Goal: Subscribe to service/newsletter

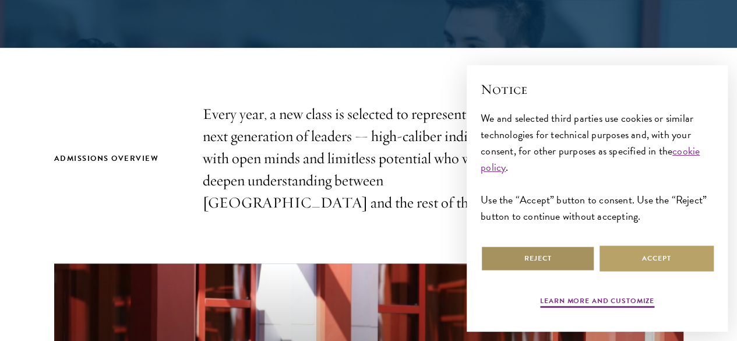
click at [547, 249] on button "Reject" at bounding box center [538, 258] width 114 height 26
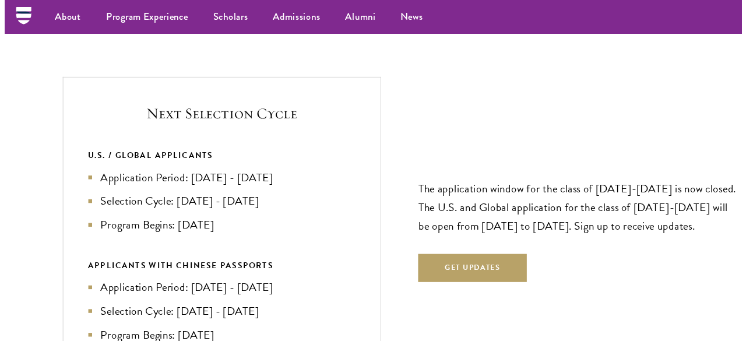
scroll to position [2419, 0]
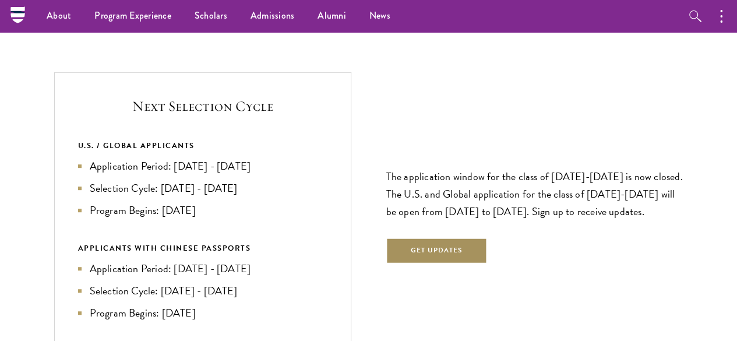
click at [438, 238] on button "Get Updates" at bounding box center [436, 251] width 101 height 26
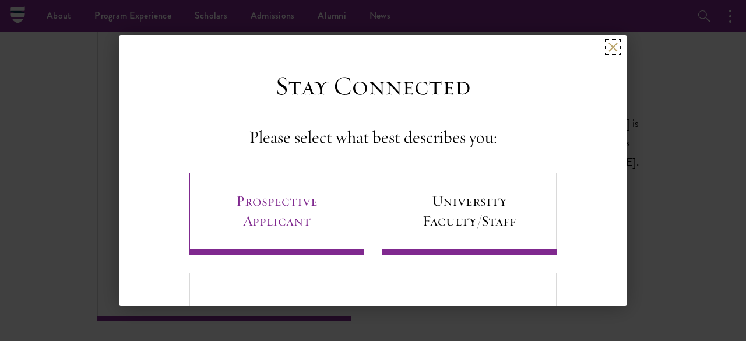
scroll to position [75, 0]
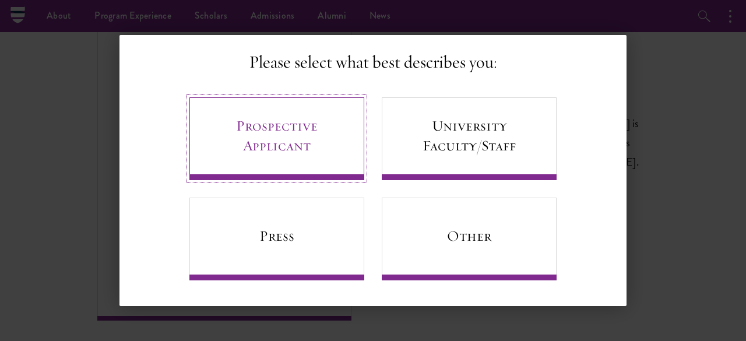
click at [320, 159] on link "Prospective Applicant" at bounding box center [276, 138] width 175 height 83
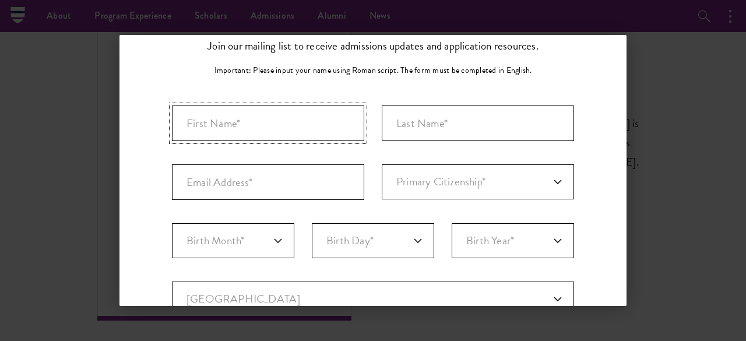
click at [288, 125] on input "First Name*" at bounding box center [268, 123] width 192 height 36
type input "[PERSON_NAME]"
click at [399, 117] on input "Last Name (Family Name)*" at bounding box center [478, 123] width 192 height 36
type input "Joshi"
click at [406, 170] on select "Primary Citizenship* [GEOGRAPHIC_DATA] [DEMOGRAPHIC_DATA] [DEMOGRAPHIC_DATA] [D…" at bounding box center [478, 181] width 192 height 35
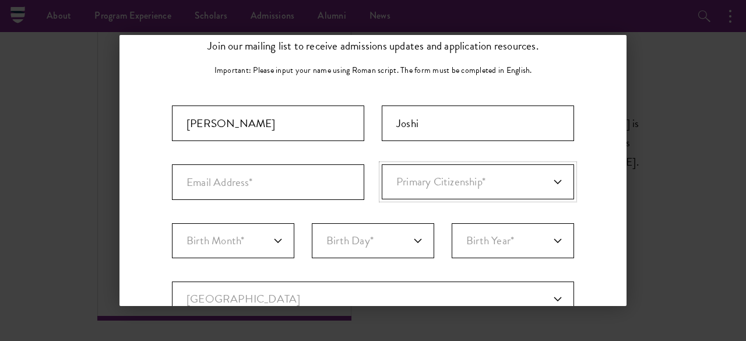
select select "IN"
click at [382, 164] on select "Primary Citizenship* [GEOGRAPHIC_DATA] [DEMOGRAPHIC_DATA] [DEMOGRAPHIC_DATA] [D…" at bounding box center [478, 181] width 192 height 35
click at [233, 181] on input "Email Address*" at bounding box center [268, 182] width 192 height 36
type input "[EMAIL_ADDRESS][DOMAIN_NAME]"
click at [224, 235] on select "Birth Month* January February March April May June July August September Octobe…" at bounding box center [233, 240] width 122 height 35
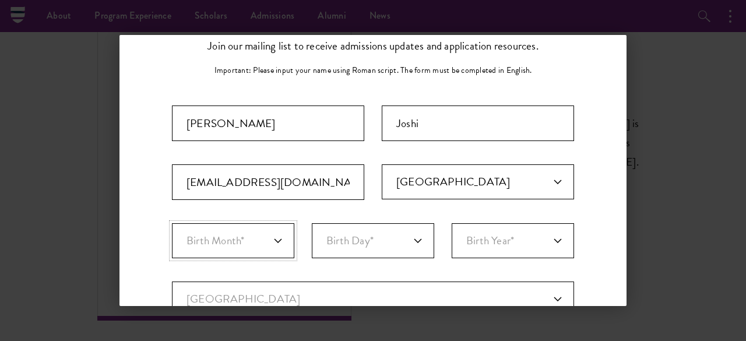
select select "12"
click at [172, 223] on select "Birth Month* January February March April May June July August September Octobe…" at bounding box center [233, 240] width 122 height 35
click at [378, 238] on select "Birth Day* 1 2 3 4 5 6 7 8 9 10 11 12 13 14 15 16 17 18 19 20 21 22 23 24 25 26…" at bounding box center [373, 240] width 122 height 35
select select "25"
click at [312, 223] on select "Birth Day* 1 2 3 4 5 6 7 8 9 10 11 12 13 14 15 16 17 18 19 20 21 22 23 24 25 26…" at bounding box center [373, 240] width 122 height 35
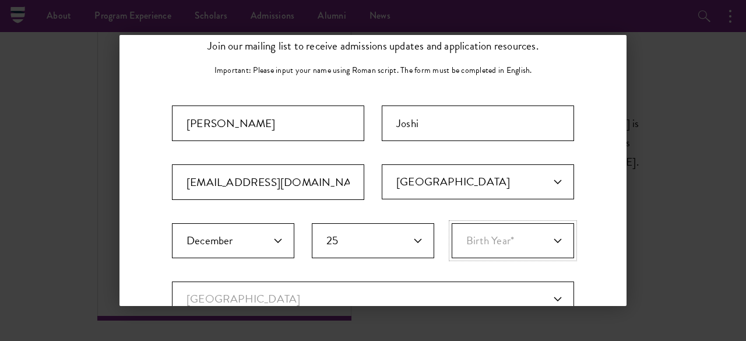
click at [471, 231] on select "Birth Year* [DEMOGRAPHIC_DATA] [DEMOGRAPHIC_DATA] [DEMOGRAPHIC_DATA] [DEMOGRAPH…" at bounding box center [513, 240] width 122 height 35
select select "2004"
click at [452, 223] on select "Birth Year* [DEMOGRAPHIC_DATA] [DEMOGRAPHIC_DATA] [DEMOGRAPHIC_DATA] [DEMOGRAPH…" at bounding box center [513, 240] width 122 height 35
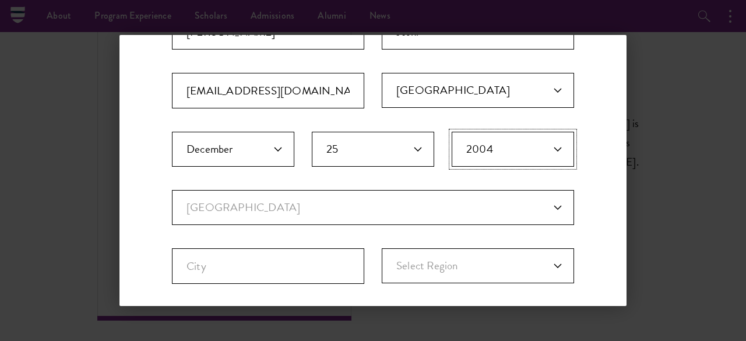
scroll to position [167, 0]
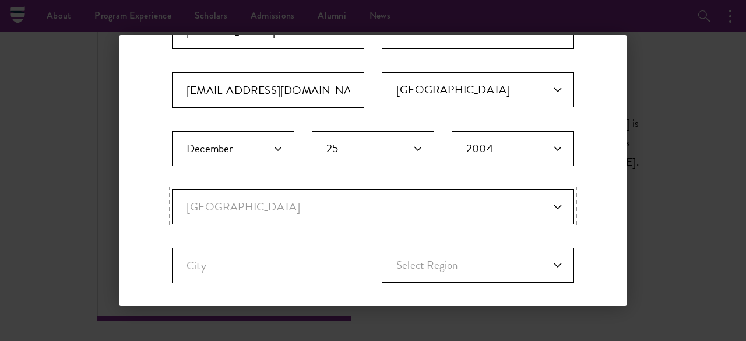
click at [311, 206] on select "Current Country [GEOGRAPHIC_DATA] [GEOGRAPHIC_DATA] [GEOGRAPHIC_DATA] [GEOGRAPH…" at bounding box center [373, 206] width 402 height 35
select select "UK"
click at [172, 189] on select "Current Country [GEOGRAPHIC_DATA] [GEOGRAPHIC_DATA] [GEOGRAPHIC_DATA] [GEOGRAPH…" at bounding box center [373, 206] width 402 height 35
select select
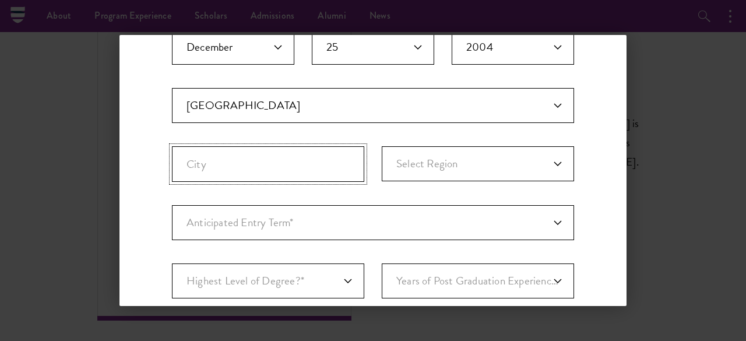
click at [289, 170] on input "City" at bounding box center [268, 164] width 192 height 36
type input "[GEOGRAPHIC_DATA]"
click at [491, 175] on select "Select Region [GEOGRAPHIC_DATA] [GEOGRAPHIC_DATA] and [GEOGRAPHIC_DATA] [GEOGRA…" at bounding box center [478, 163] width 192 height 35
select select "[GEOGRAPHIC_DATA]"
click at [382, 146] on select "Select Region [GEOGRAPHIC_DATA] [GEOGRAPHIC_DATA] and [GEOGRAPHIC_DATA] [GEOGRA…" at bounding box center [478, 163] width 192 height 35
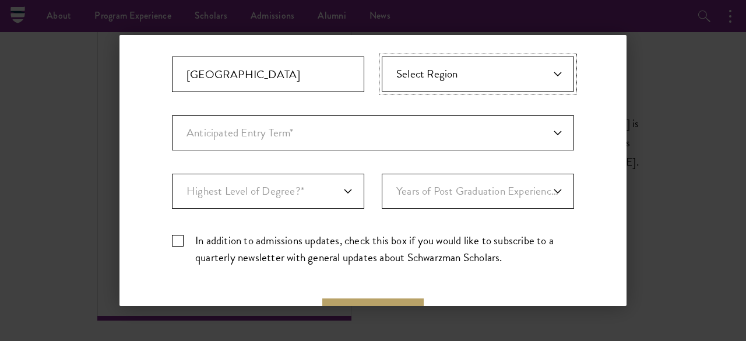
scroll to position [363, 0]
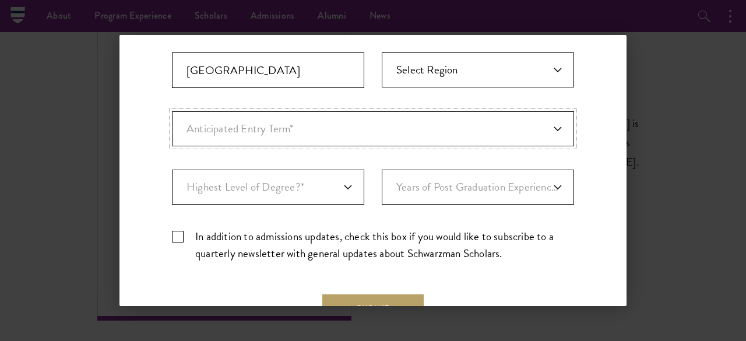
click at [303, 124] on select "Anticipated Entry Term* Just Exploring" at bounding box center [373, 128] width 402 height 35
click at [172, 111] on select "Anticipated Entry Term* Just Exploring" at bounding box center [373, 128] width 402 height 35
click at [275, 183] on select "Highest Level of Degree?* PHD Bachelor's Master's Current Undergraduate Student" at bounding box center [268, 187] width 192 height 35
click at [301, 90] on fieldset "Country Current Country [GEOGRAPHIC_DATA] [GEOGRAPHIC_DATA] [GEOGRAPHIC_DATA] […" at bounding box center [373, 52] width 402 height 117
click at [286, 132] on select "Anticipated Entry Term* Just Exploring" at bounding box center [373, 128] width 402 height 35
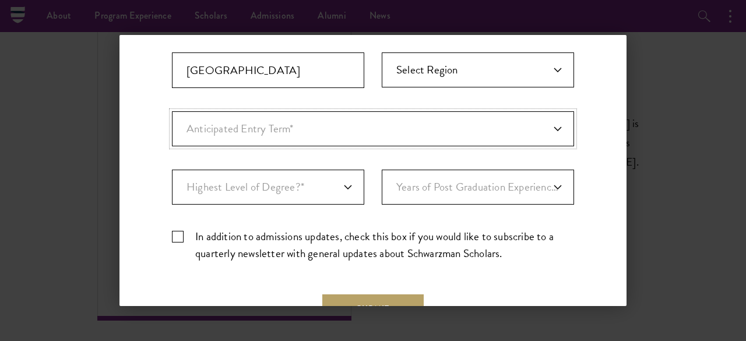
click at [172, 111] on select "Anticipated Entry Term* Just Exploring" at bounding box center [373, 128] width 402 height 35
click at [286, 181] on select "Highest Level of Degree?* PHD Bachelor's Master's Current Undergraduate Student" at bounding box center [268, 187] width 192 height 35
click at [172, 170] on select "Highest Level of Degree?* PHD Bachelor's Master's Current Undergraduate Student" at bounding box center [268, 187] width 192 height 35
click at [278, 192] on select "Highest Level of Degree?* PHD Bachelor's Master's Current Undergraduate Student" at bounding box center [268, 187] width 192 height 35
select select "bf44f490-31e9-4d16-b1d2-df861e7933aa"
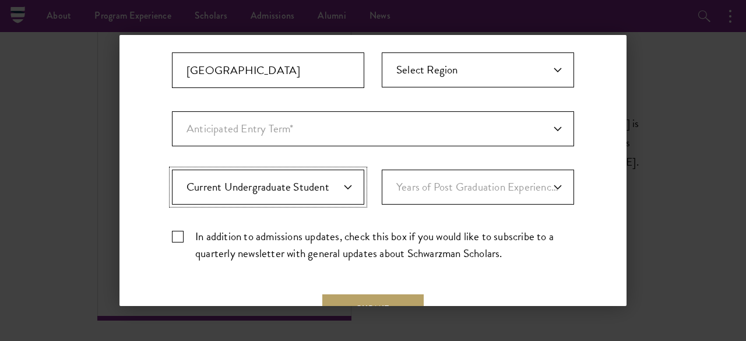
click at [172, 170] on select "Highest Level of Degree?* PHD Bachelor's Master's Current Undergraduate Student" at bounding box center [268, 187] width 192 height 35
click at [504, 178] on select "Years of Post Graduation Experience?* 1 2 3 4 5 6 7 8 9 10" at bounding box center [478, 187] width 192 height 35
click at [182, 234] on label "In addition to admissions updates, check this box if you would like to subscrib…" at bounding box center [373, 245] width 402 height 34
click at [182, 234] on input "In addition to admissions updates, check this box if you would like to subscrib…" at bounding box center [373, 232] width 402 height 8
click at [181, 233] on label "In addition to admissions updates, check this box if you would like to subscrib…" at bounding box center [373, 245] width 402 height 34
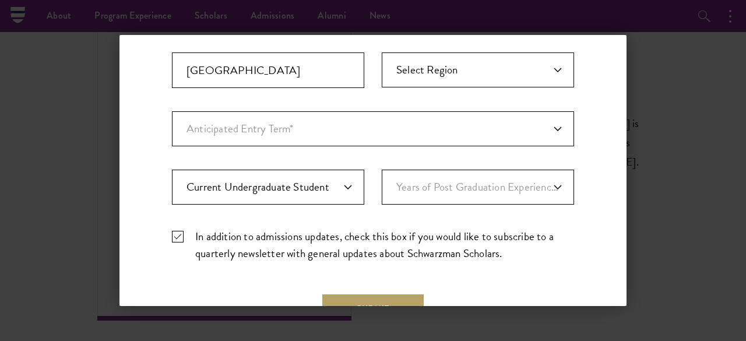
click at [181, 233] on input "In addition to admissions updates, check this box if you would like to subscrib…" at bounding box center [373, 232] width 402 height 8
click at [182, 233] on label "In addition to admissions updates, check this box if you would like to subscrib…" at bounding box center [373, 245] width 402 height 34
click at [182, 233] on input "In addition to admissions updates, check this box if you would like to subscrib…" at bounding box center [373, 232] width 402 height 8
checkbox input "true"
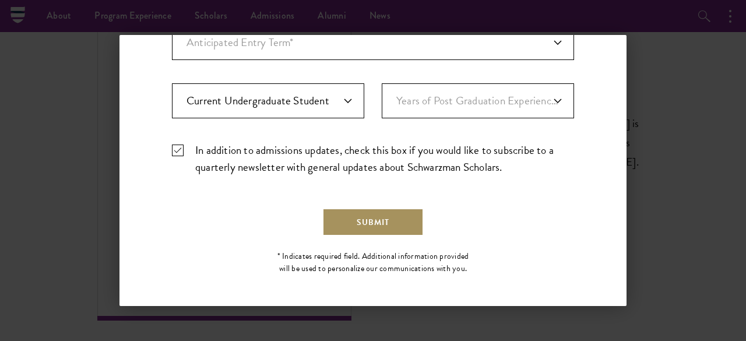
click at [381, 226] on button "Submit" at bounding box center [372, 222] width 101 height 28
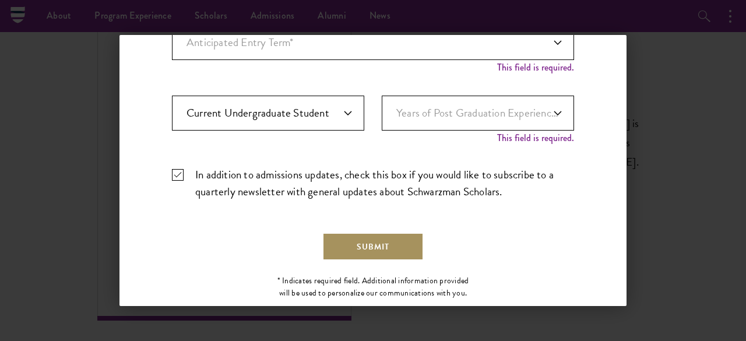
click at [364, 243] on button "Submit" at bounding box center [372, 247] width 101 height 28
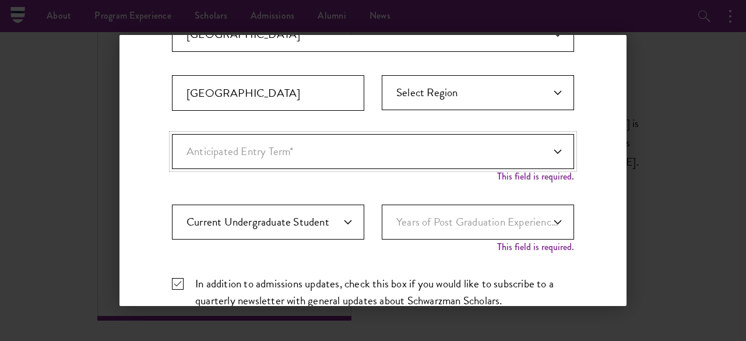
click at [368, 133] on div "Important: The form must be completed in English. [PERSON_NAME] [EMAIL_ADDRESS]…" at bounding box center [373, 79] width 402 height 477
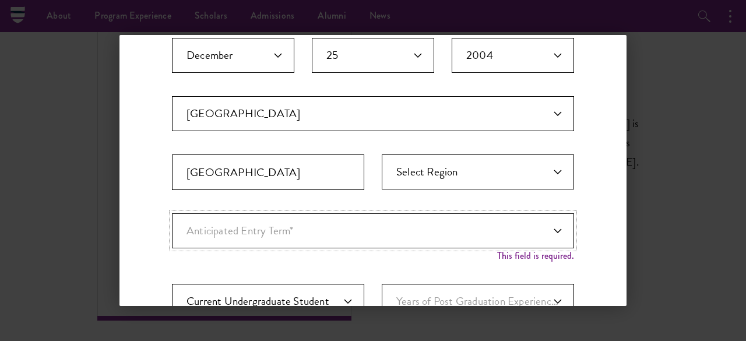
scroll to position [260, 0]
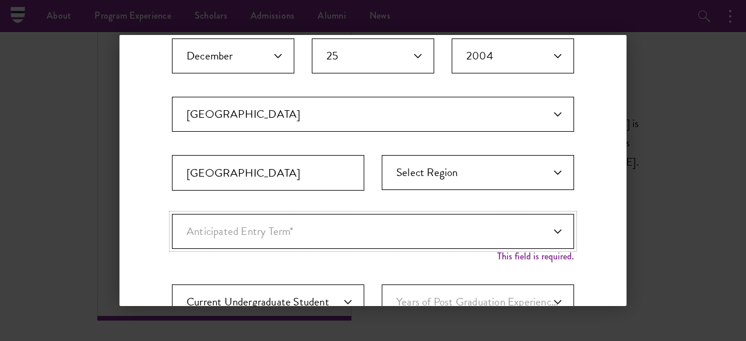
click at [535, 223] on select "Anticipated Entry Term* Just Exploring" at bounding box center [373, 231] width 402 height 35
select select "a6790467-ebe7-4045-a56a-66c1cae98076"
click at [172, 214] on select "Anticipated Entry Term* Just Exploring" at bounding box center [373, 231] width 402 height 35
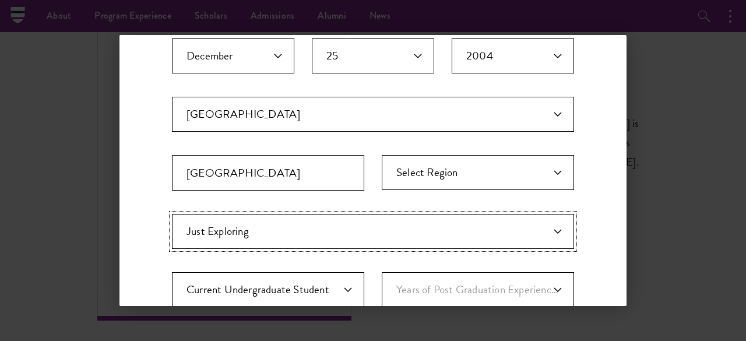
click at [296, 243] on select "Anticipated Entry Term* Just Exploring" at bounding box center [373, 231] width 402 height 35
select select "Anticipated Entry Term*"
click at [172, 214] on select "Anticipated Entry Term* Just Exploring" at bounding box center [373, 231] width 402 height 35
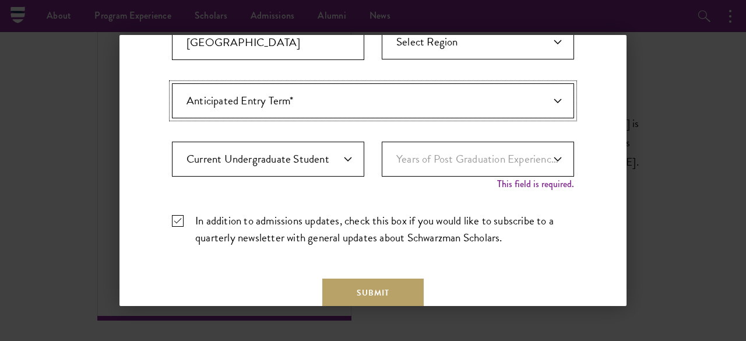
scroll to position [392, 0]
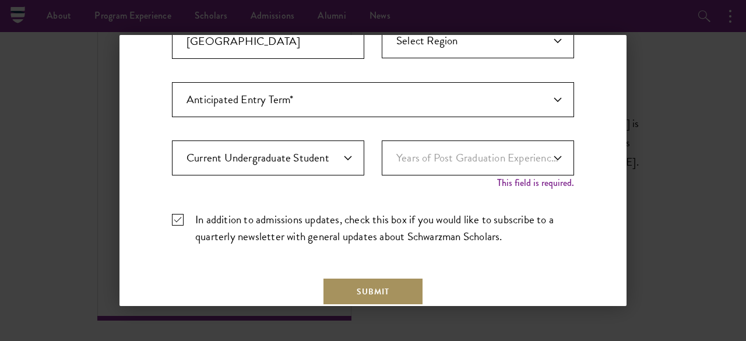
click at [358, 288] on button "Submit" at bounding box center [372, 291] width 101 height 28
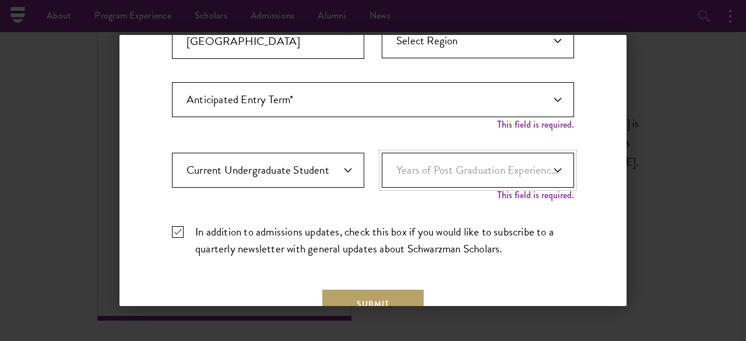
click at [455, 166] on select "Years of Post Graduation Experience?* 1 2 3 4 5 6 7 8 9 10" at bounding box center [478, 170] width 192 height 35
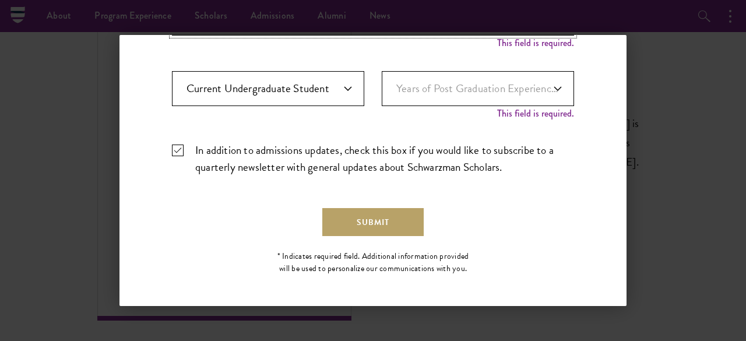
scroll to position [318, 0]
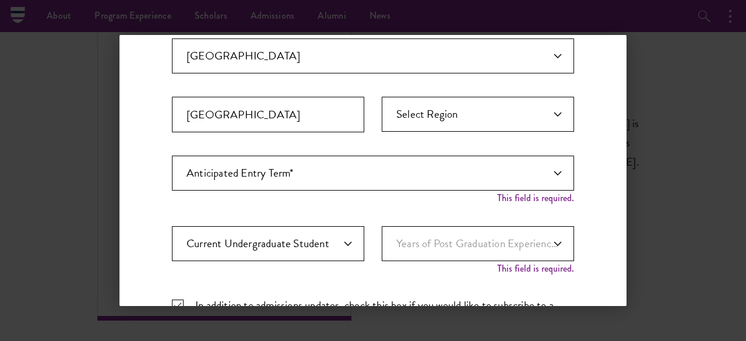
click at [427, 259] on div "Years of Post Graduation Experience?* 1 2 3 4 5 6 7 8 9 10" at bounding box center [478, 249] width 192 height 47
click at [428, 245] on select "Years of Post Graduation Experience?* 1 2 3 4 5 6 7 8 9 10" at bounding box center [478, 243] width 192 height 35
click at [382, 226] on select "Years of Post Graduation Experience?* 1 2 3 4 5 6 7 8 9 10" at bounding box center [478, 243] width 192 height 35
click at [420, 248] on select "Years of Post Graduation Experience?* 1 2 3 4 5 6 7 8 9 10" at bounding box center [478, 243] width 192 height 35
select select "1"
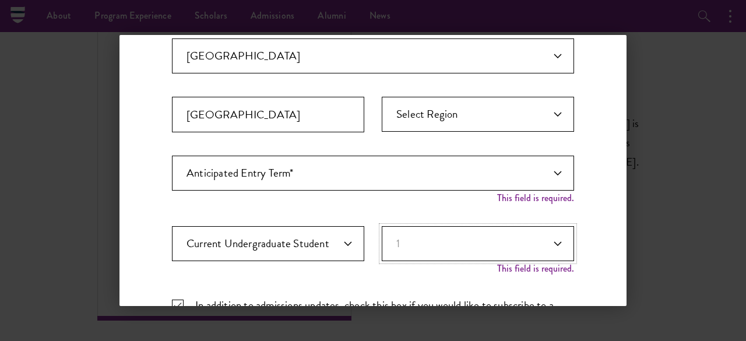
click at [382, 226] on select "Years of Post Graduation Experience?* 1 2 3 4 5 6 7 8 9 10" at bounding box center [478, 243] width 192 height 35
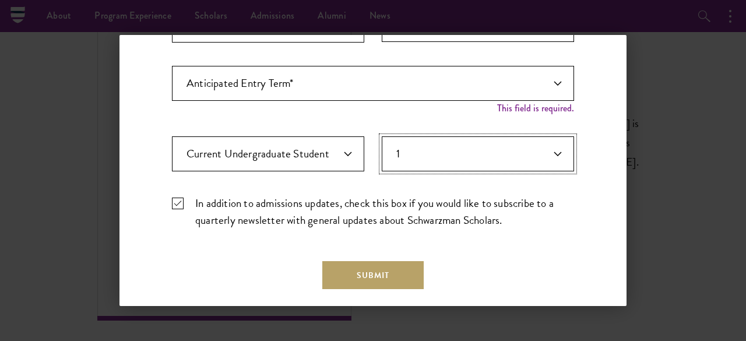
scroll to position [412, 0]
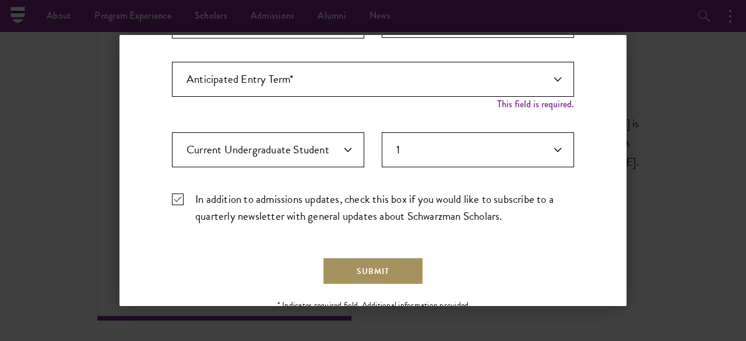
click at [342, 266] on button "Submit" at bounding box center [372, 271] width 101 height 28
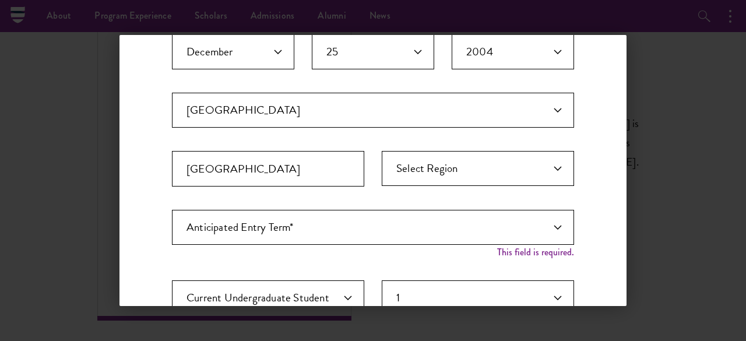
scroll to position [258, 0]
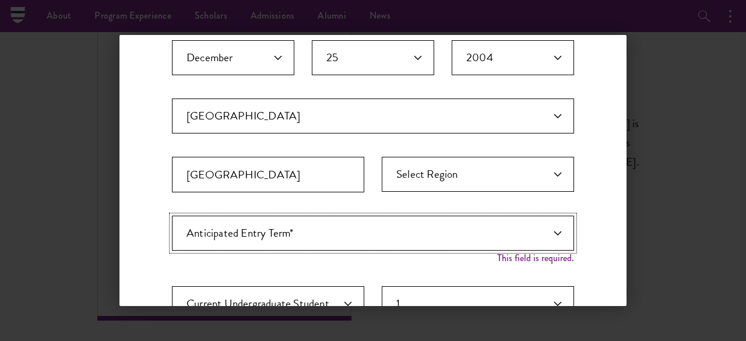
click at [344, 226] on select "Anticipated Entry Term* Just Exploring" at bounding box center [373, 233] width 402 height 35
select select "a6790467-ebe7-4045-a56a-66c1cae98076"
click at [172, 216] on select "Anticipated Entry Term* Just Exploring" at bounding box center [373, 233] width 402 height 35
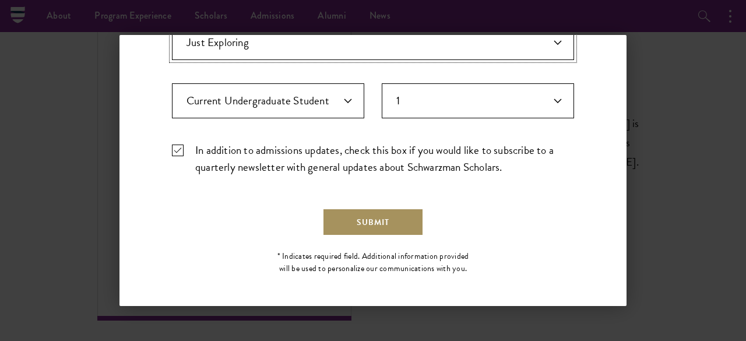
scroll to position [437, 0]
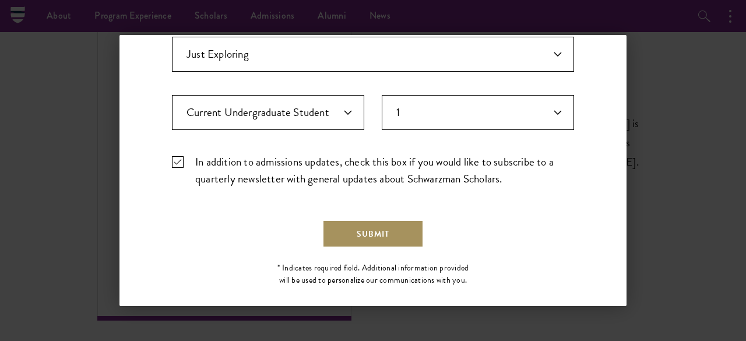
click at [371, 227] on button "Submit" at bounding box center [372, 234] width 101 height 28
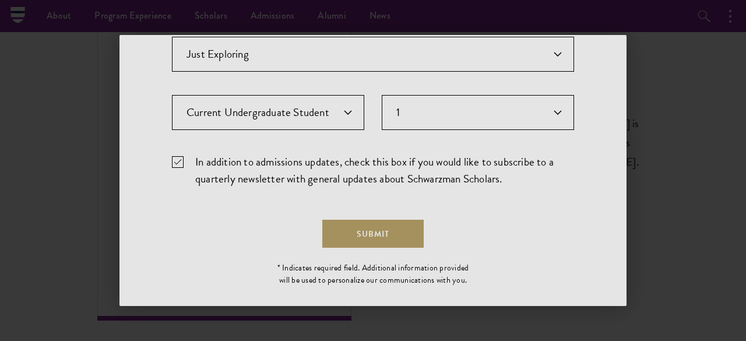
scroll to position [0, 0]
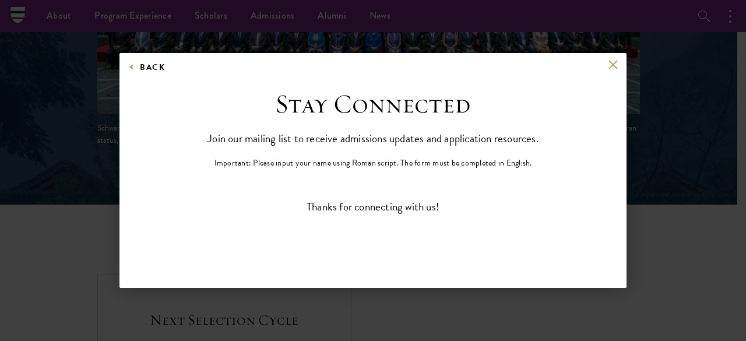
click at [612, 71] on div "Back" at bounding box center [372, 74] width 507 height 28
click at [612, 68] on button at bounding box center [613, 65] width 10 height 10
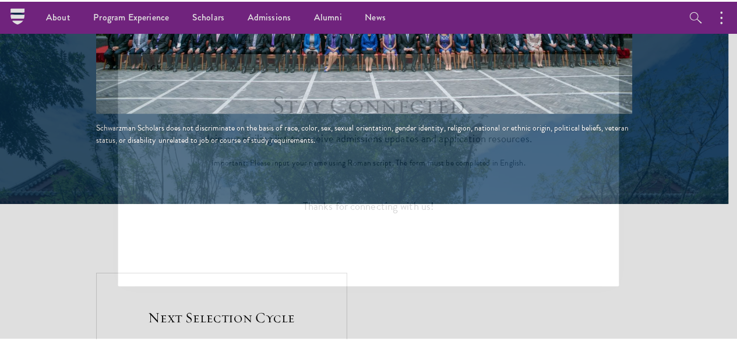
scroll to position [2463, 0]
